Goal: Task Accomplishment & Management: Use online tool/utility

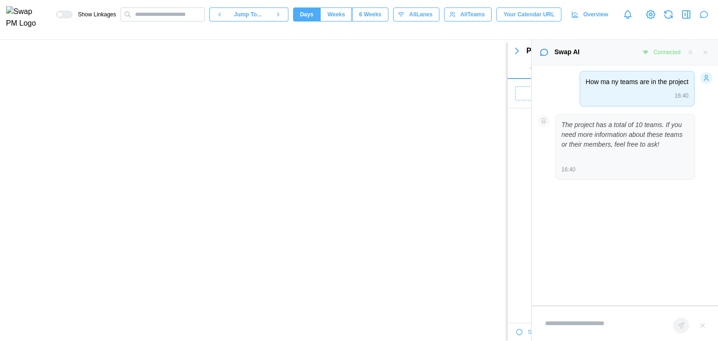
scroll to position [34008, 0]
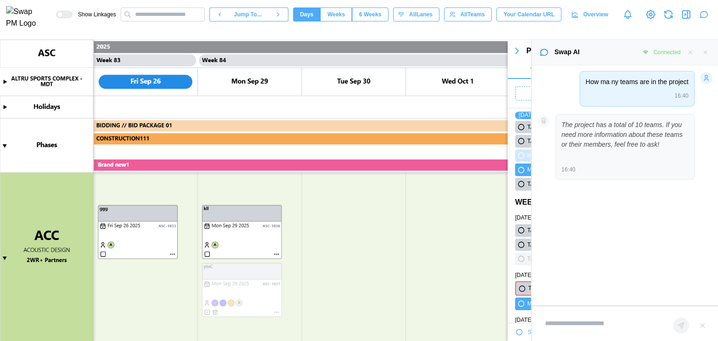
type textarea "*"
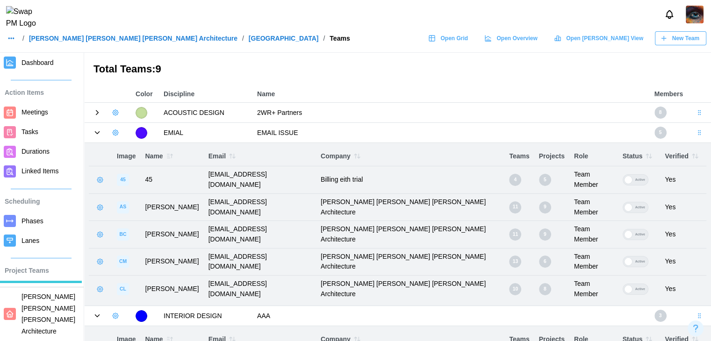
click at [468, 43] on span "Open Grid" at bounding box center [454, 38] width 28 height 13
click at [638, 43] on span "Open Gantt View" at bounding box center [604, 38] width 77 height 13
click at [597, 42] on div "Open Gantt View" at bounding box center [598, 38] width 89 height 13
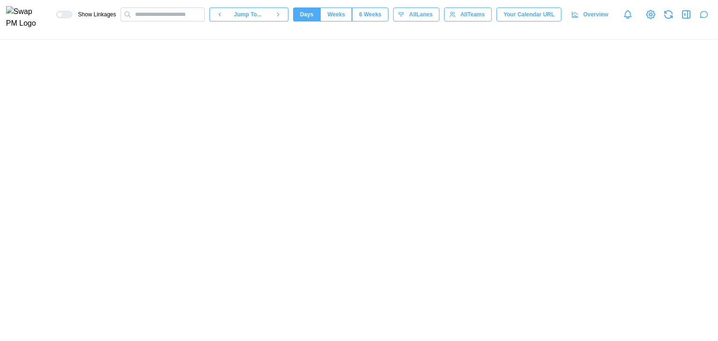
click at [103, 216] on div at bounding box center [359, 190] width 718 height 301
click at [659, 150] on div at bounding box center [359, 190] width 718 height 301
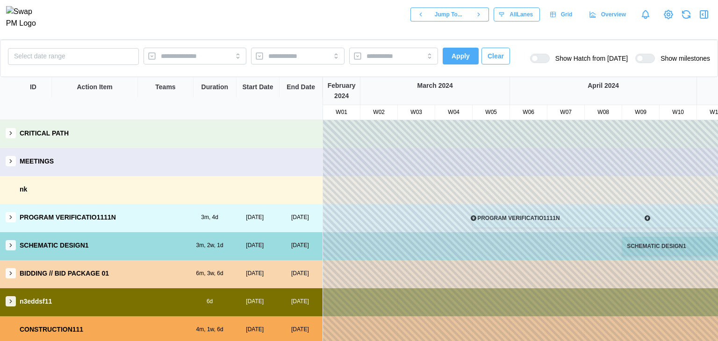
click at [70, 123] on div "CRITICAL PATH" at bounding box center [161, 133] width 323 height 27
click at [17, 163] on div "MEETINGS" at bounding box center [161, 161] width 323 height 27
click at [12, 219] on icon "button" at bounding box center [10, 217] width 7 height 7
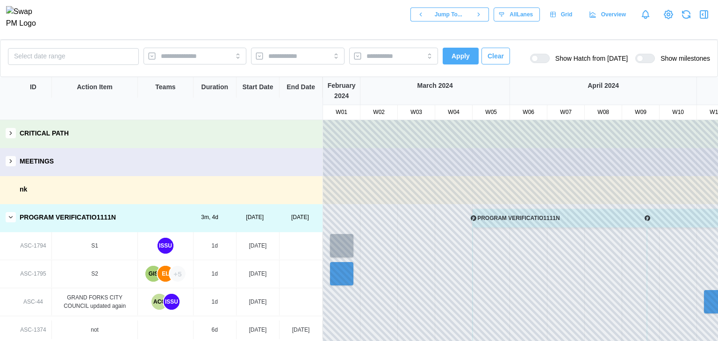
click at [177, 279] on div "+5" at bounding box center [178, 274] width 16 height 16
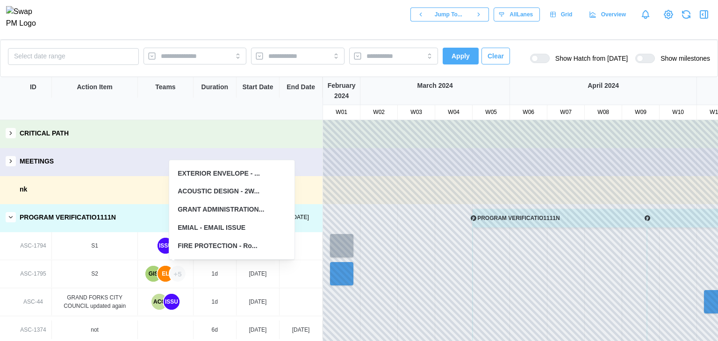
click at [211, 161] on div "EXTERIOR ENVELOPE - ... ACOUSTIC DESIGN - 2W... GRANT ADMINISTRATION... EMIAL -…" at bounding box center [231, 209] width 125 height 99
click at [212, 174] on div "EXTERIOR ENVELOPE - ..." at bounding box center [219, 174] width 82 height 10
click at [221, 191] on div "ACOUSTIC DESIGN - 2W..." at bounding box center [219, 191] width 82 height 10
click at [220, 210] on div "GRANT ADMINISTRATION..." at bounding box center [221, 210] width 86 height 10
click at [215, 227] on div "EMIAL - EMAIL ISSUE" at bounding box center [212, 228] width 68 height 10
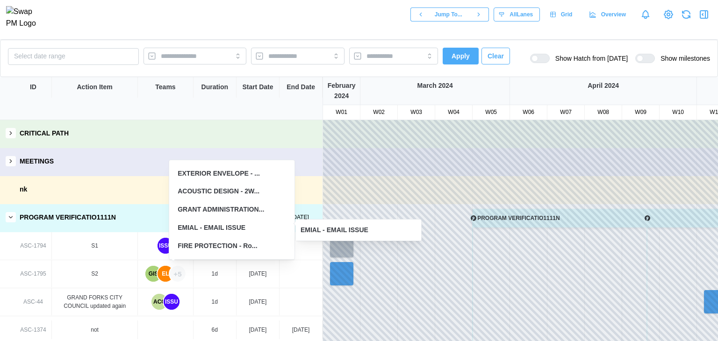
click at [215, 240] on div "FIRE PROTECTION - Ro..." at bounding box center [232, 245] width 116 height 17
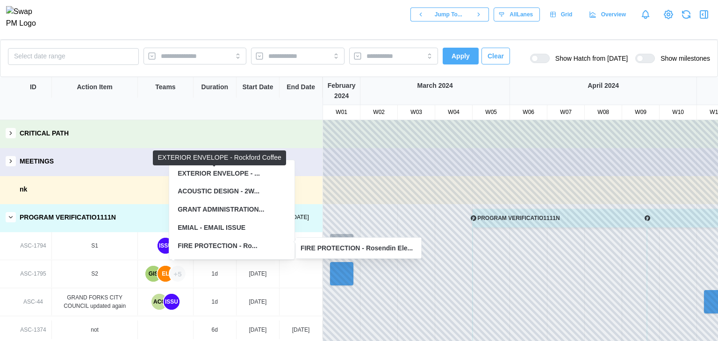
click at [228, 168] on div "EXTERIOR ENVELOPE - ..." at bounding box center [232, 173] width 116 height 17
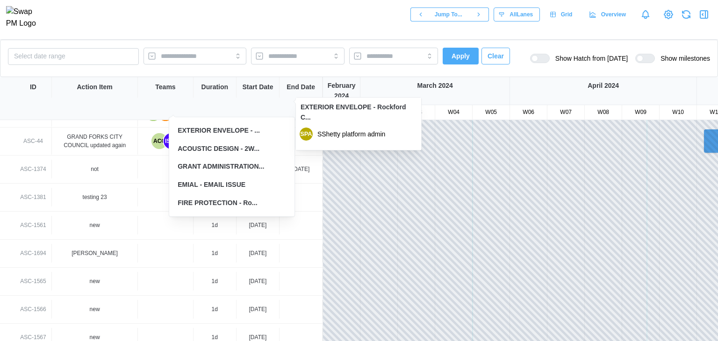
scroll to position [153, 0]
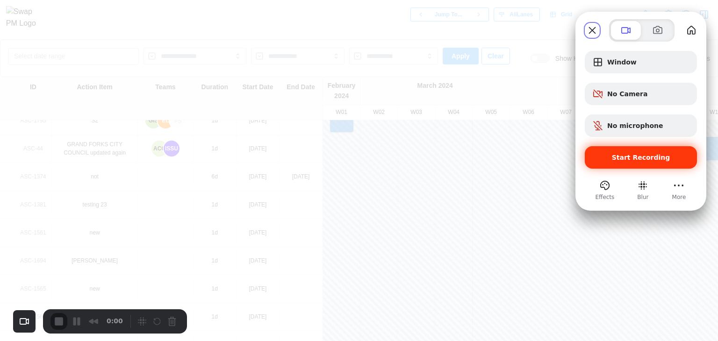
click at [609, 158] on span "Start Recording" at bounding box center [640, 157] width 97 height 7
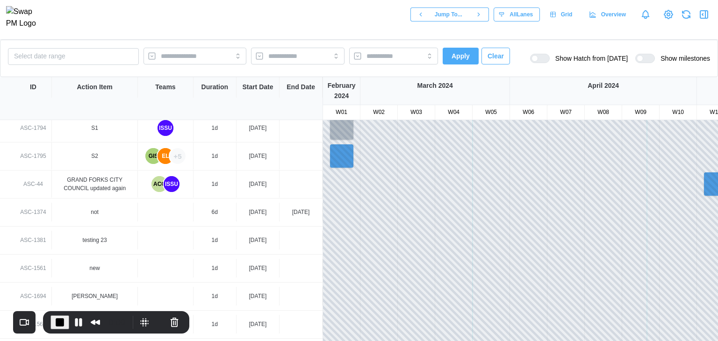
scroll to position [116, 0]
click at [178, 163] on div "+5" at bounding box center [178, 158] width 16 height 16
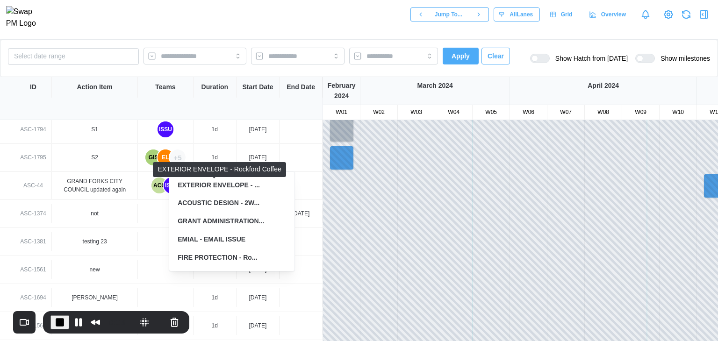
click at [188, 181] on div "EXTERIOR ENVELOPE - ..." at bounding box center [219, 185] width 82 height 10
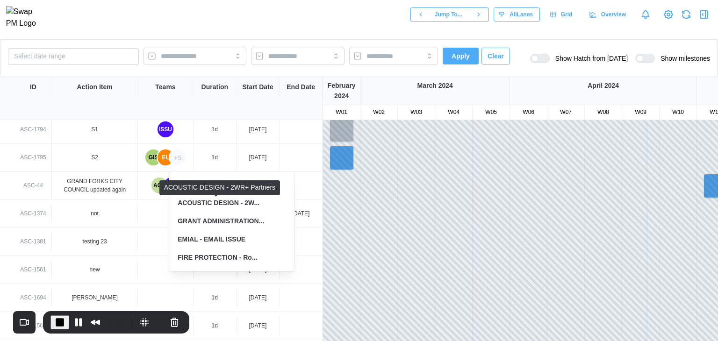
click at [251, 208] on div "ACOUSTIC DESIGN - 2W..." at bounding box center [219, 203] width 82 height 10
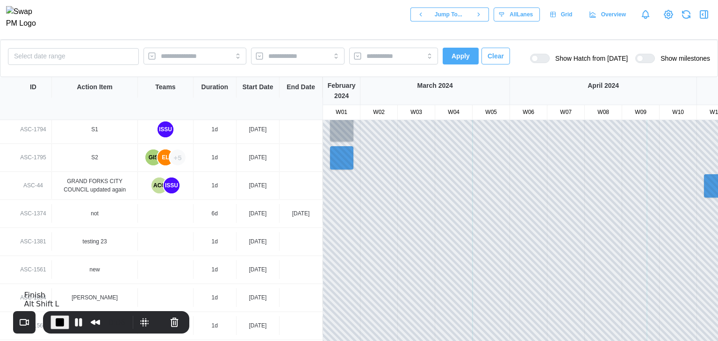
click at [58, 323] on span "End Recording" at bounding box center [59, 322] width 11 height 11
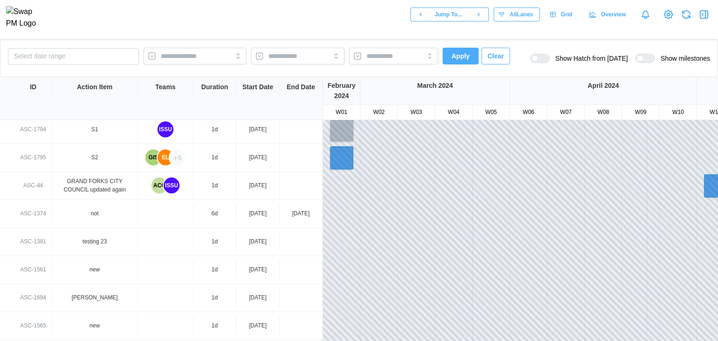
click at [186, 165] on div "GIS EL +5" at bounding box center [165, 158] width 42 height 18
click at [179, 158] on div "+5" at bounding box center [178, 158] width 16 height 16
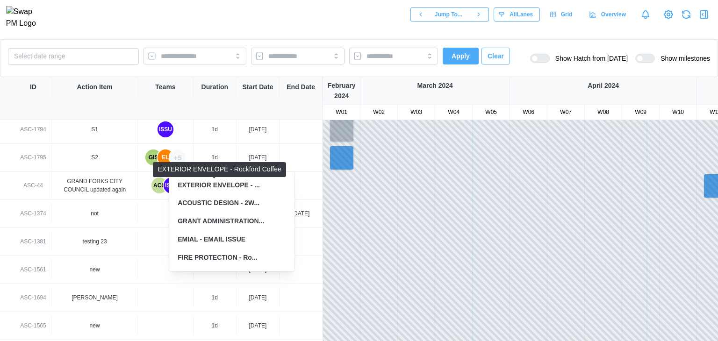
click at [198, 181] on div "EXTERIOR ENVELOPE - ..." at bounding box center [219, 185] width 82 height 10
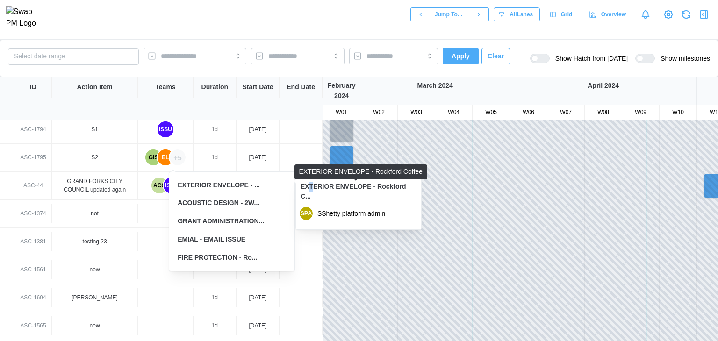
click at [310, 187] on div "EXTERIOR ENVELOPE - Rockford C..." at bounding box center [359, 192] width 116 height 20
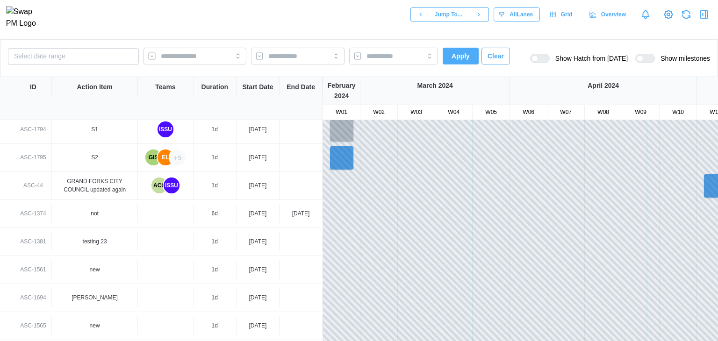
click at [179, 159] on div "+5" at bounding box center [178, 158] width 16 height 16
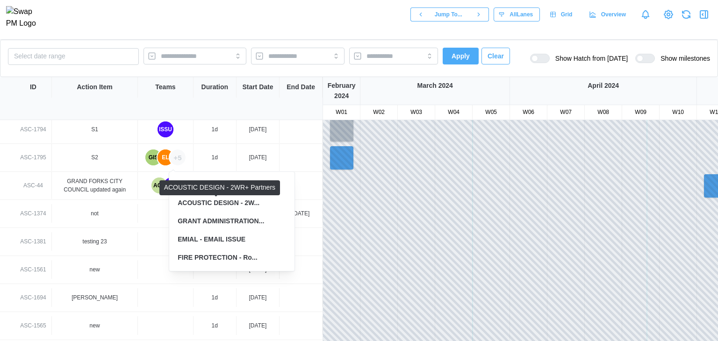
click at [211, 199] on div "ACOUSTIC DESIGN - 2W..." at bounding box center [219, 203] width 82 height 10
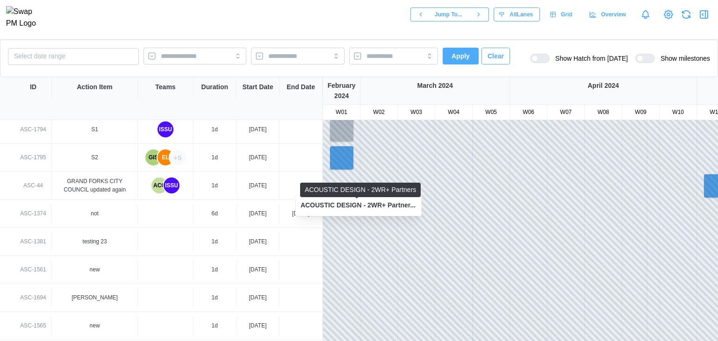
click at [357, 208] on div "ACOUSTIC DESIGN - 2WR+ Partner..." at bounding box center [358, 206] width 115 height 10
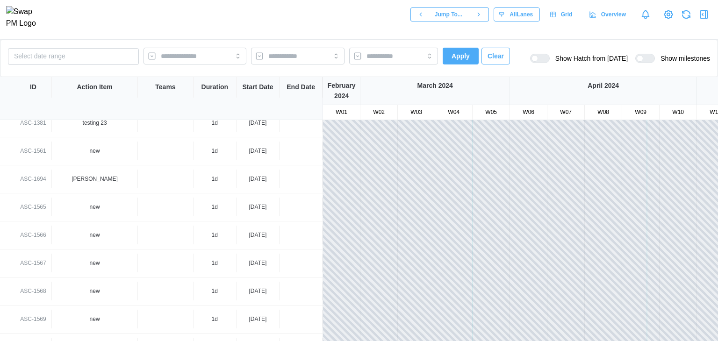
scroll to position [256, 0]
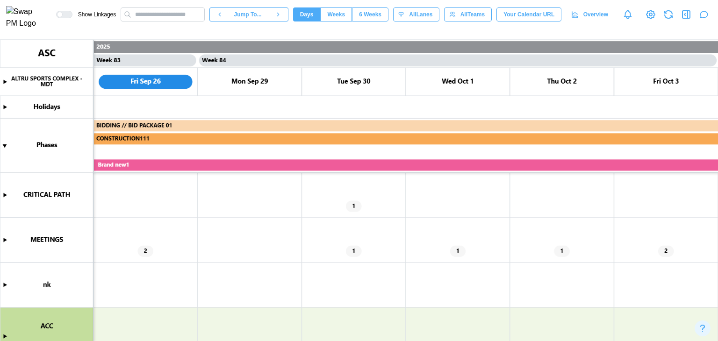
type textarea "*"
